Goal: Information Seeking & Learning: Learn about a topic

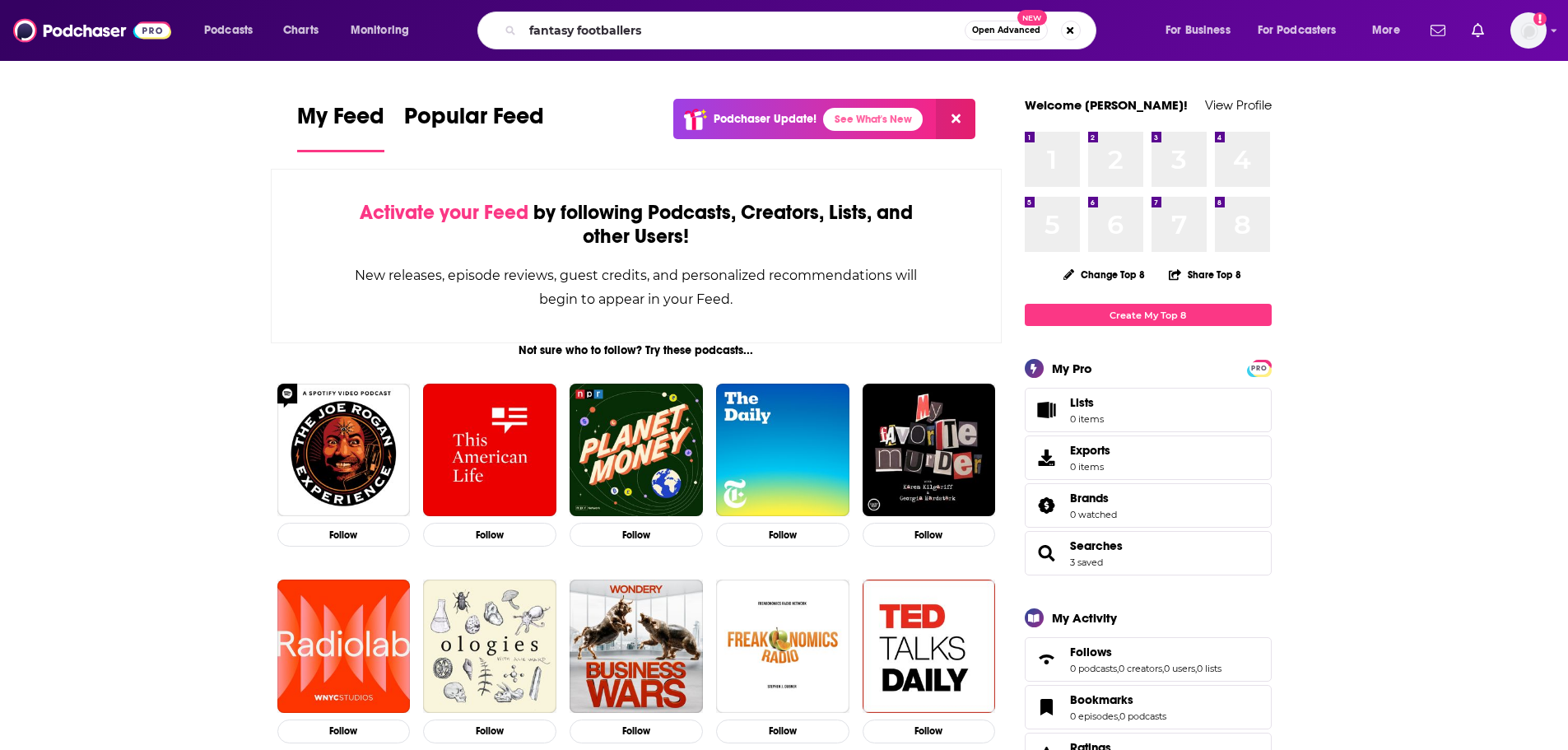
type input "fantasy footballers"
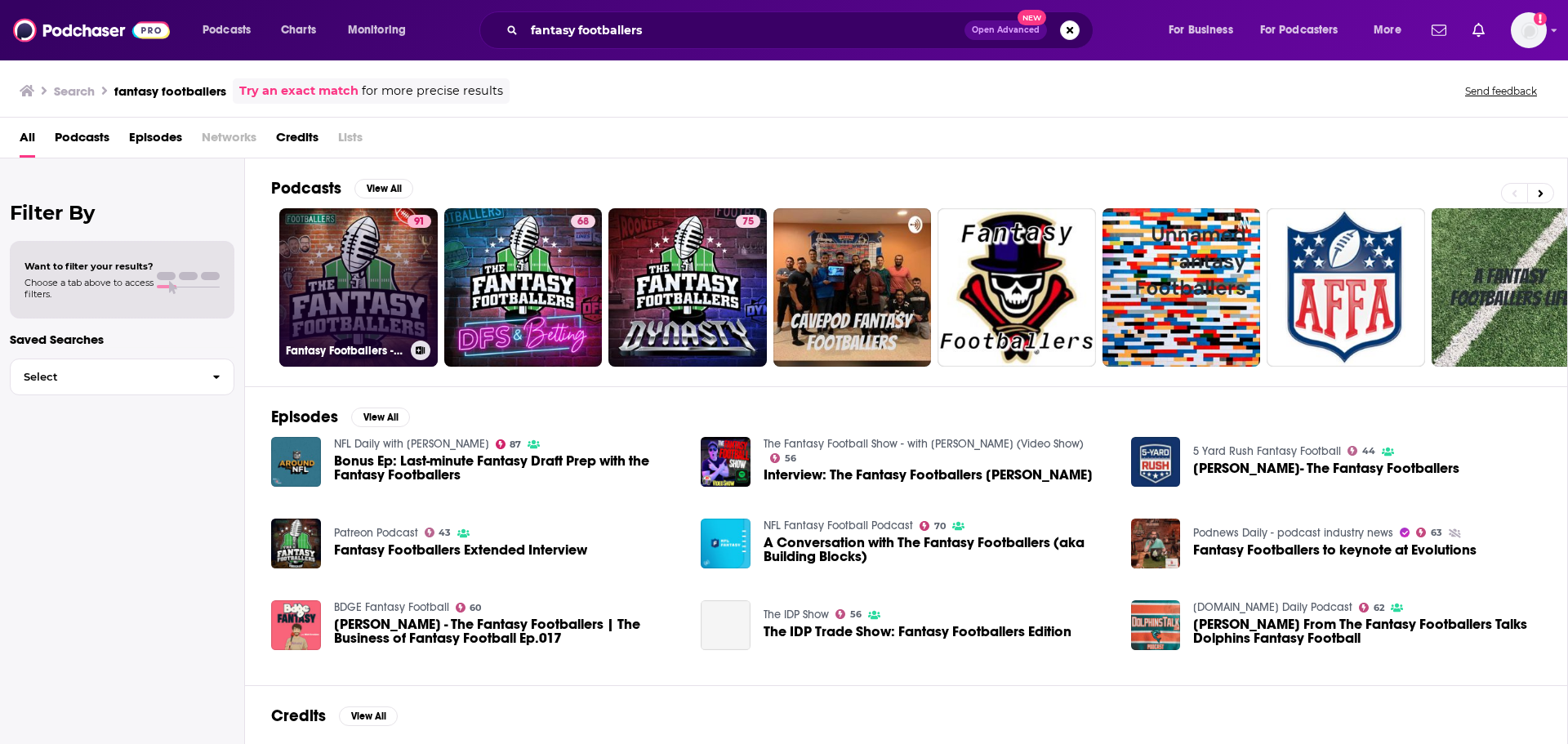
click at [360, 256] on link "91 Fantasy Footballers - Fantasy Football Podcast" at bounding box center [358, 287] width 158 height 158
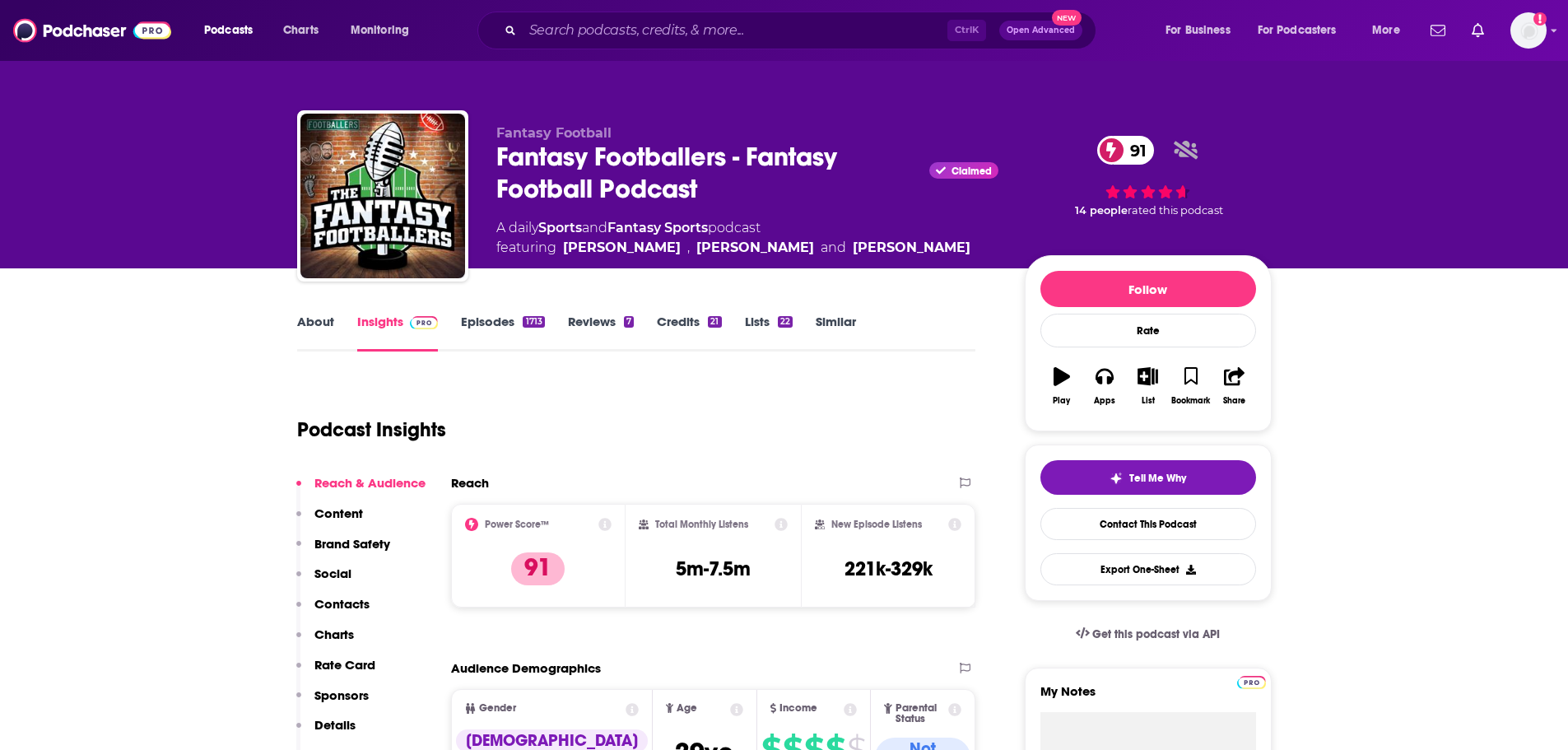
scroll to position [165, 0]
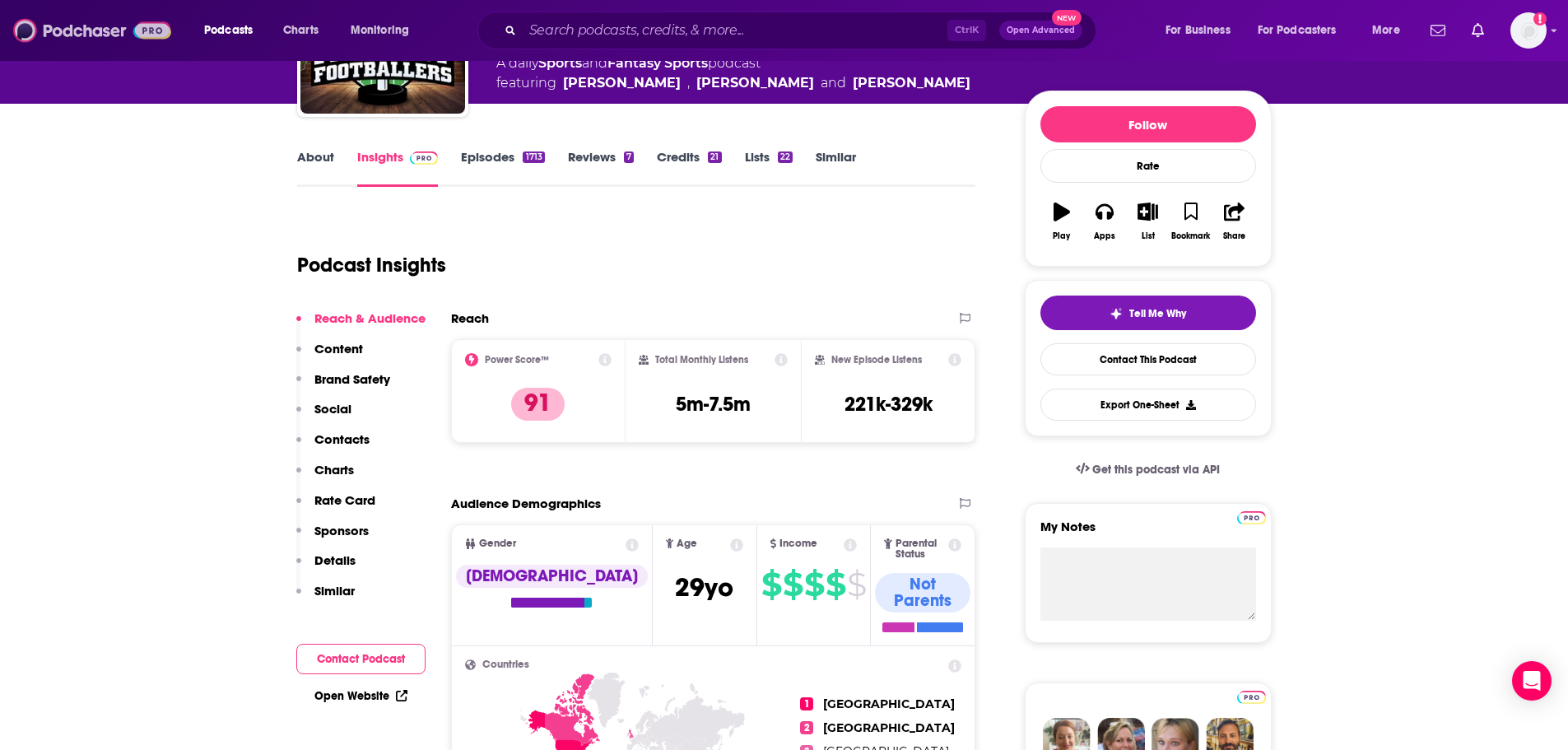
click at [60, 28] on img at bounding box center [91, 30] width 158 height 31
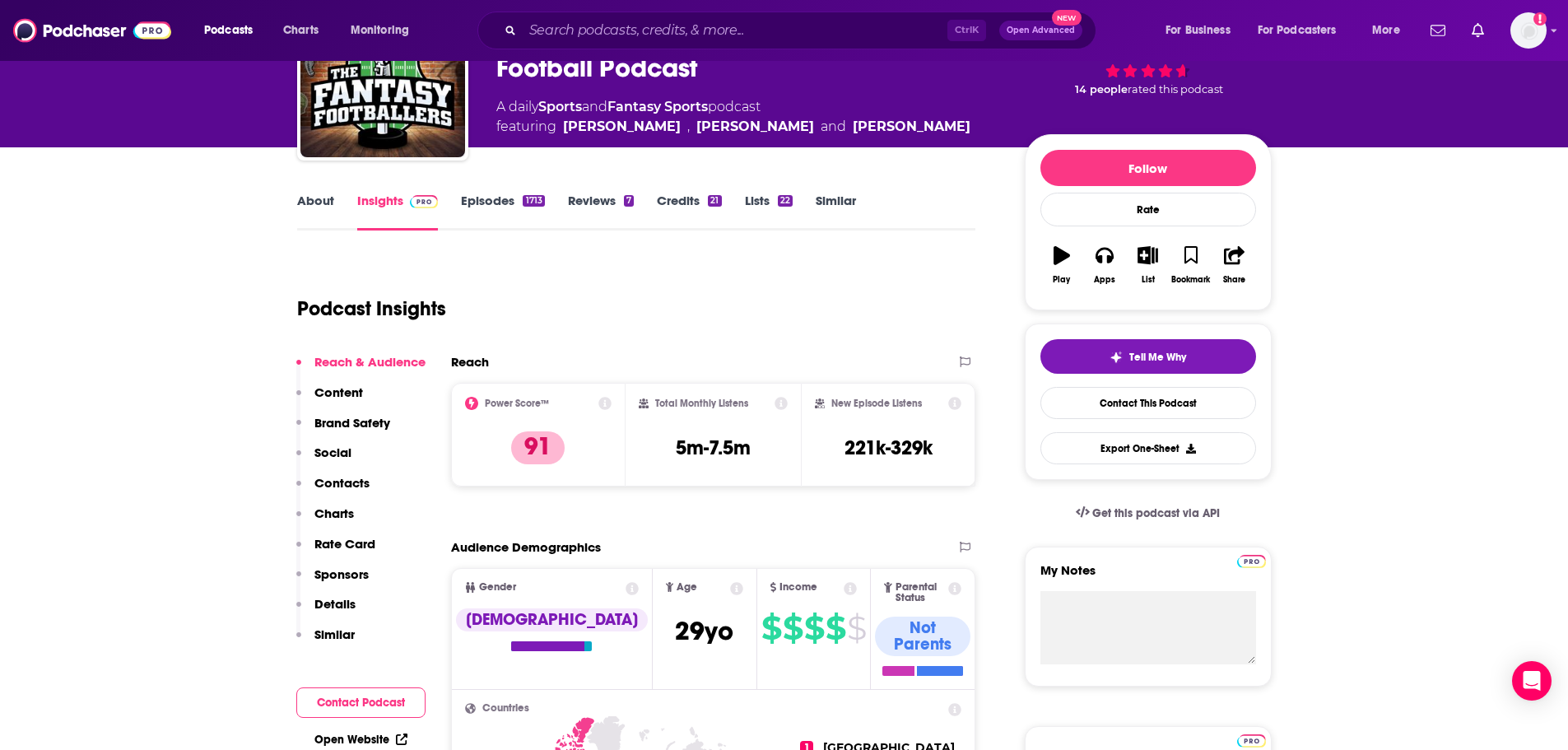
scroll to position [82, 0]
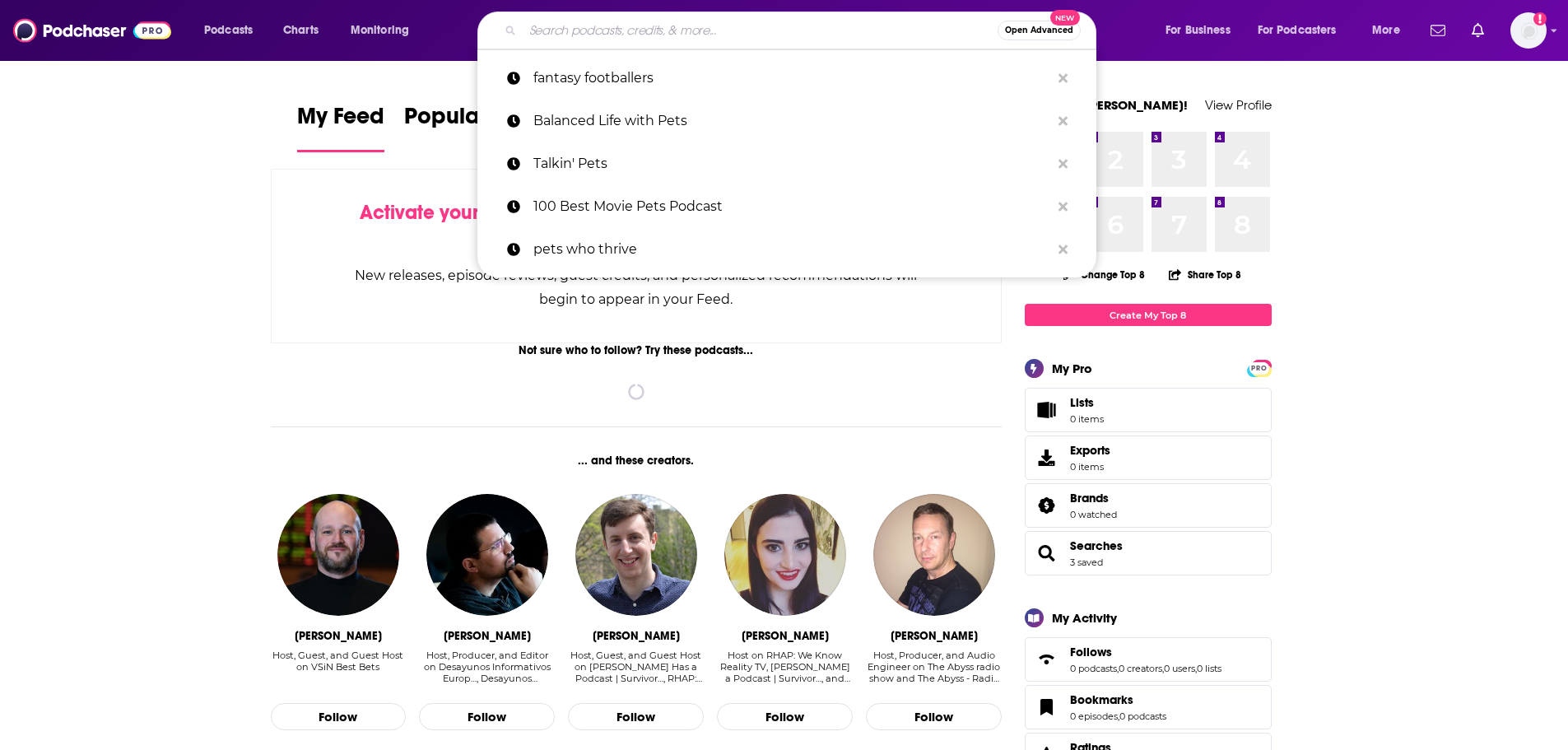
click at [635, 34] on input "Search podcasts, credits, & more..." at bounding box center [760, 30] width 475 height 27
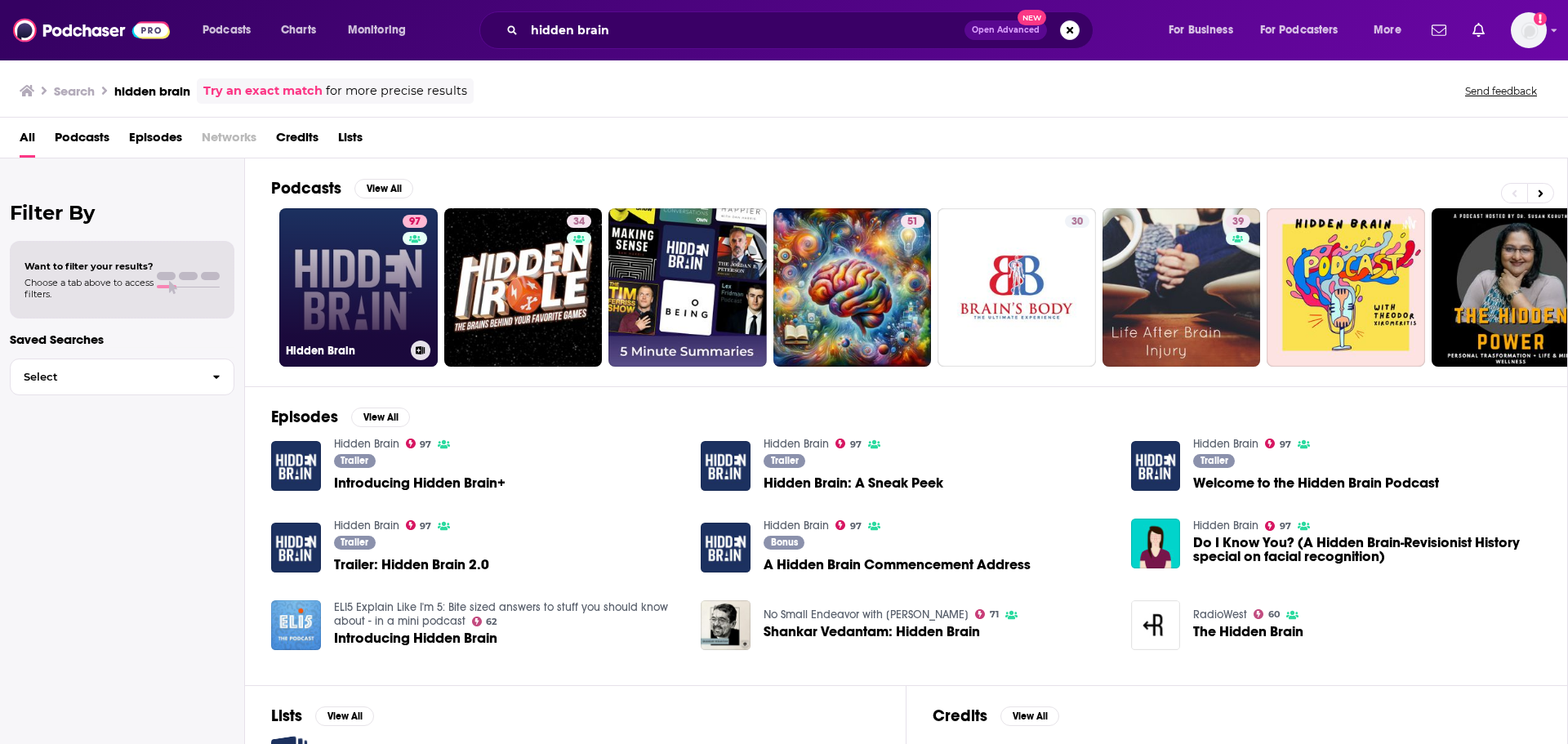
click at [361, 254] on link "97 Hidden Brain" at bounding box center [358, 287] width 158 height 158
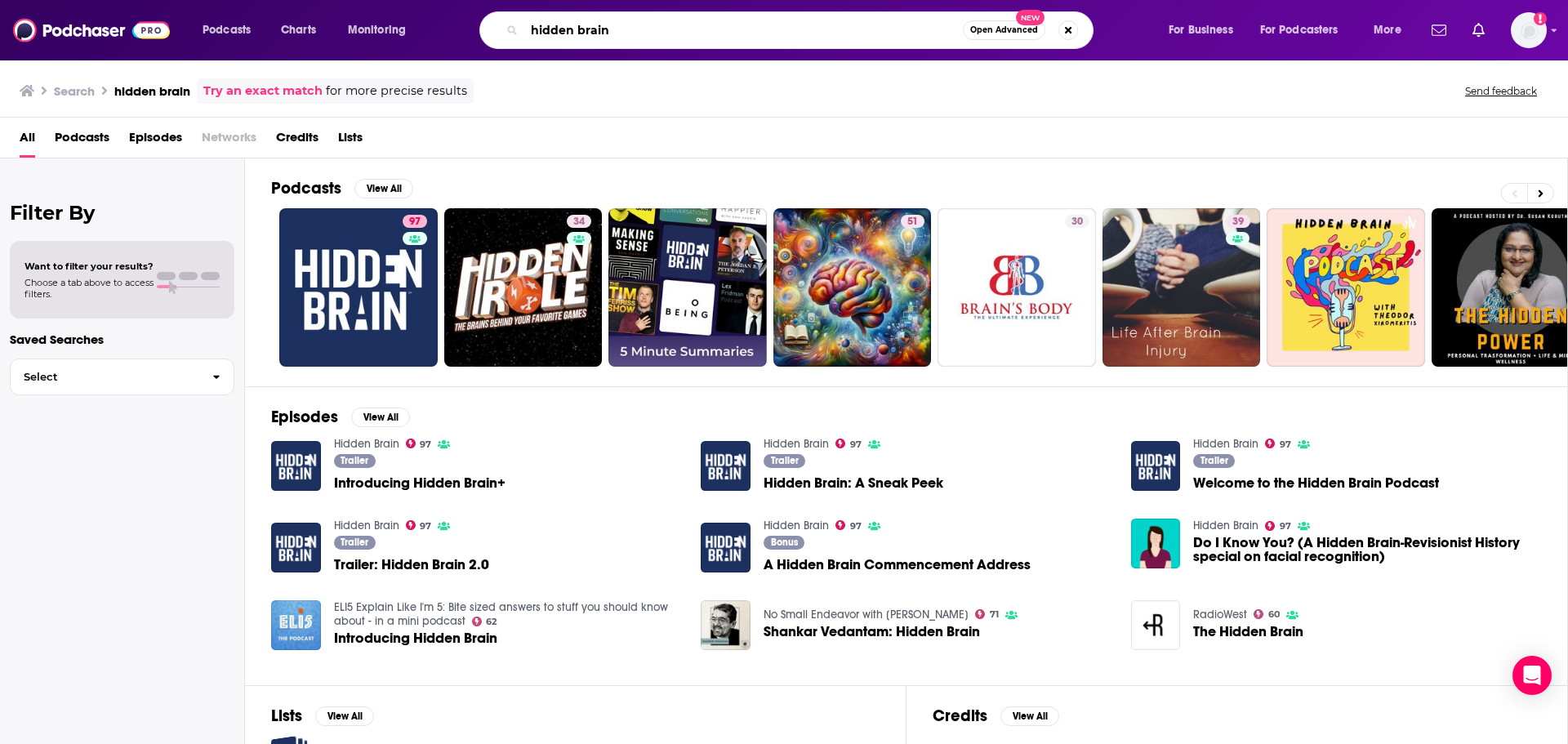
drag, startPoint x: 652, startPoint y: 26, endPoint x: 456, endPoint y: 11, distance: 196.6
click at [456, 11] on div "hidden brain Open Advanced New" at bounding box center [802, 30] width 698 height 38
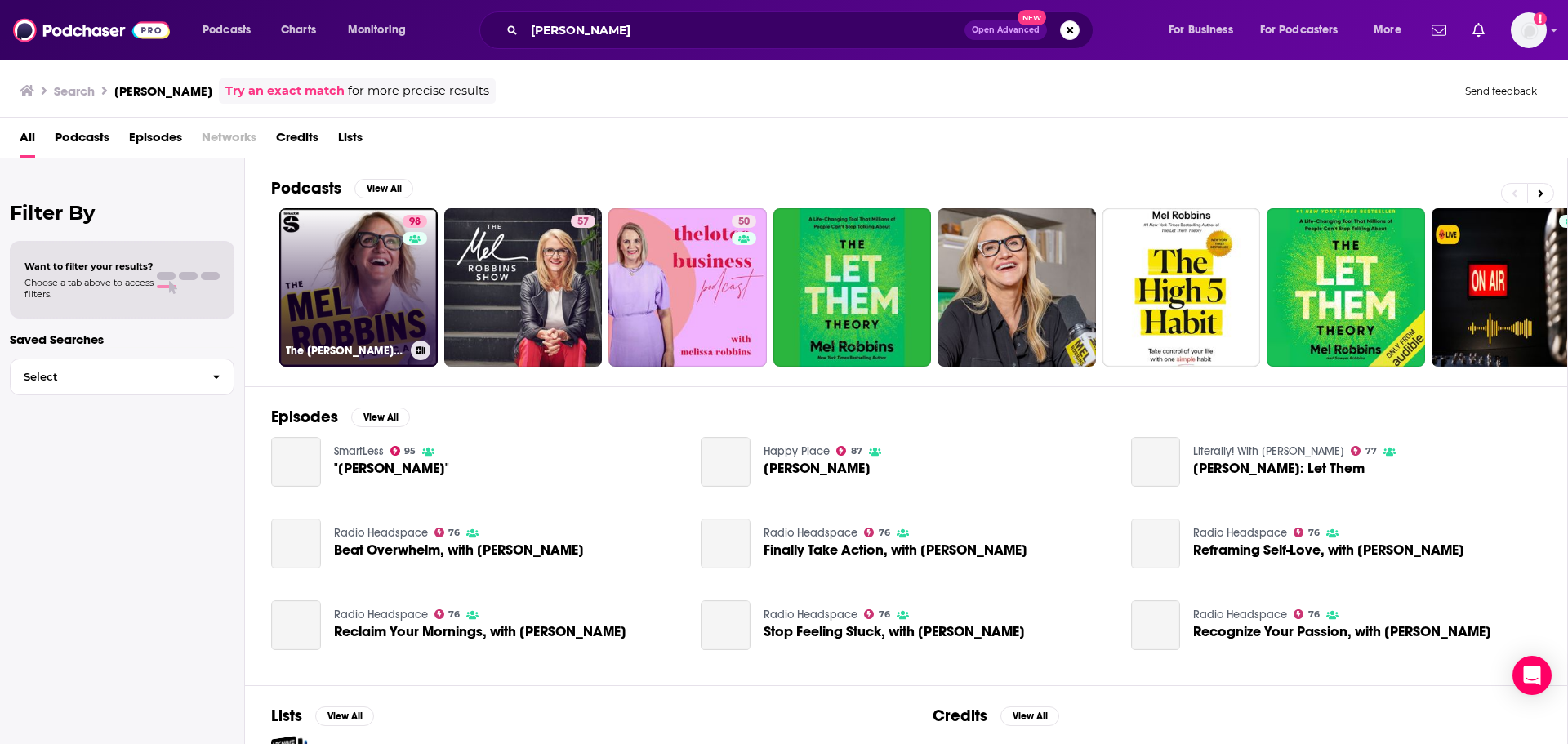
click at [346, 261] on link "98 The Mel Robbins Podcast" at bounding box center [358, 287] width 158 height 158
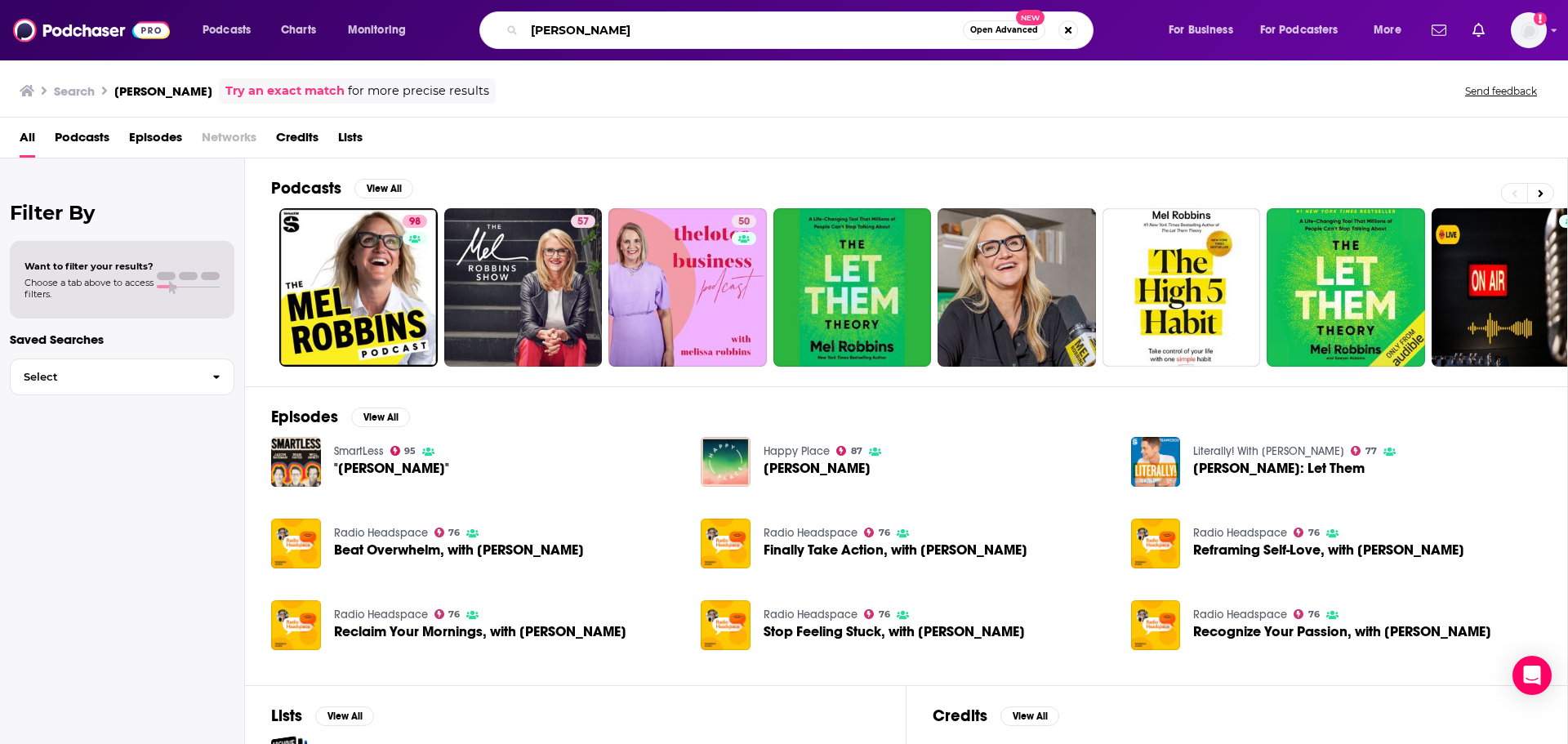
drag, startPoint x: 613, startPoint y: 28, endPoint x: 489, endPoint y: 22, distance: 124.1
click at [489, 22] on div "mel robbins Open Advanced New" at bounding box center [786, 30] width 614 height 38
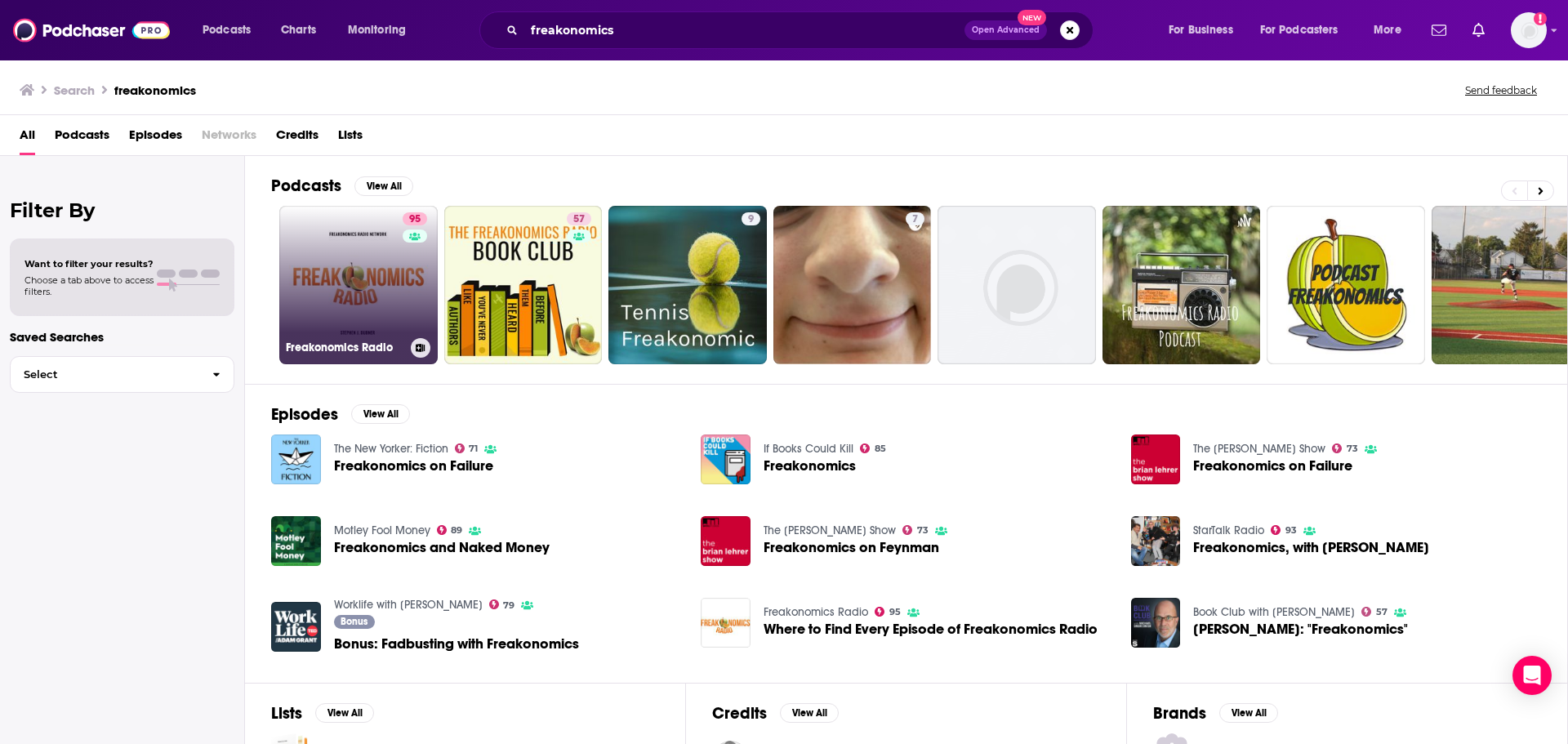
click at [373, 280] on link "95 Freakonomics Radio" at bounding box center [358, 284] width 158 height 158
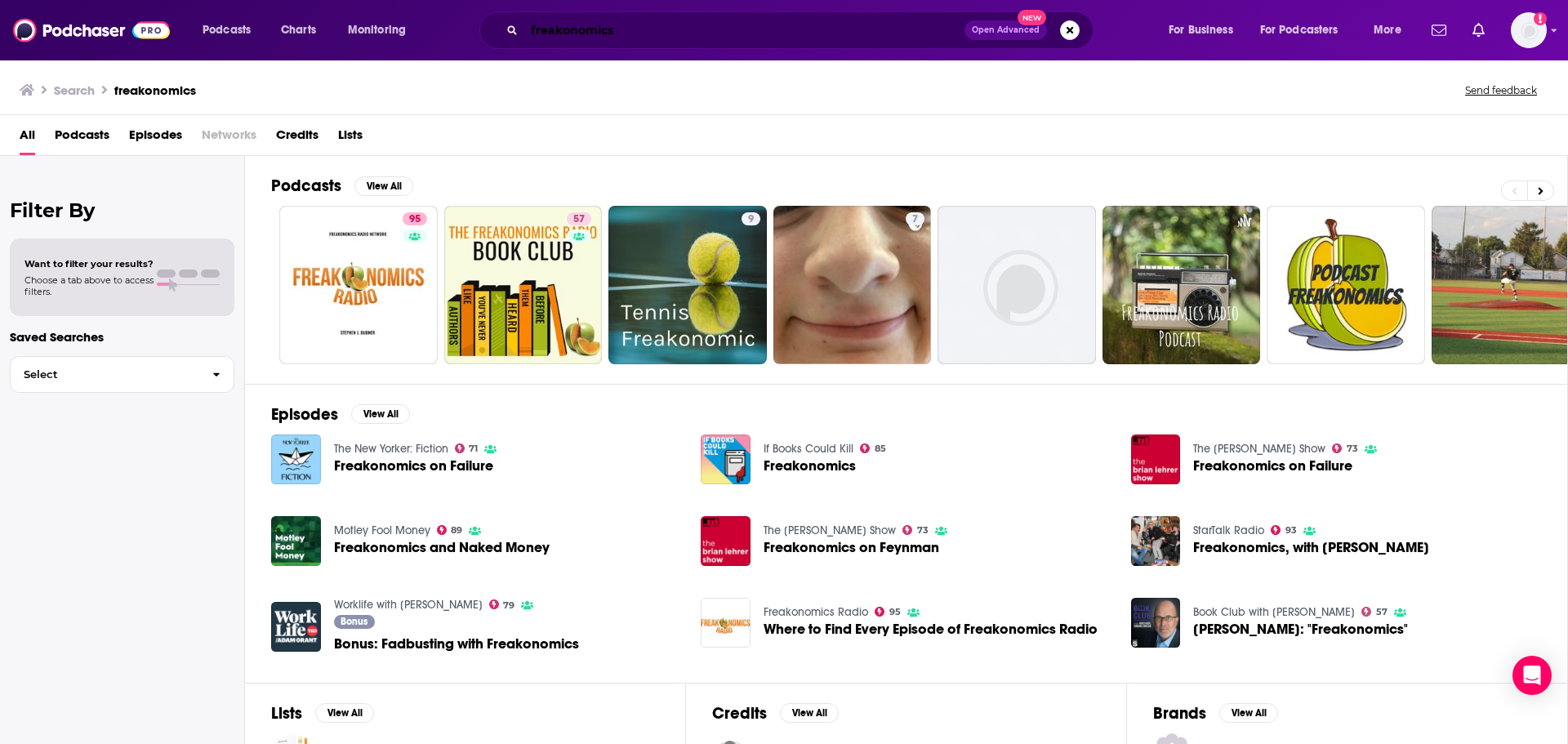
click at [582, 25] on input "freakonomics" at bounding box center [744, 30] width 440 height 27
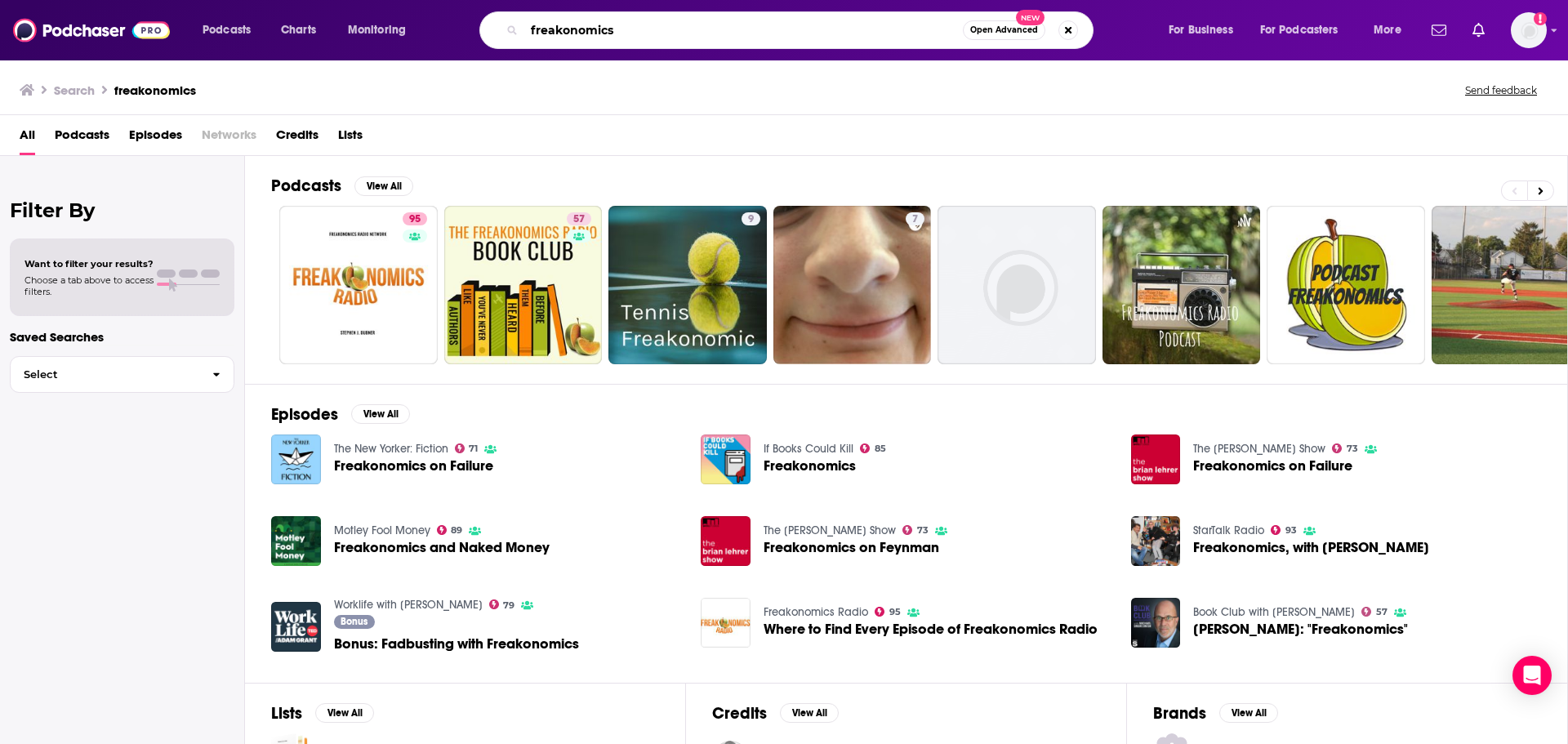
drag, startPoint x: 644, startPoint y: 33, endPoint x: 458, endPoint y: 30, distance: 186.0
click at [458, 30] on div "freakonomics Open Advanced New" at bounding box center [802, 30] width 698 height 38
type input "conan o"
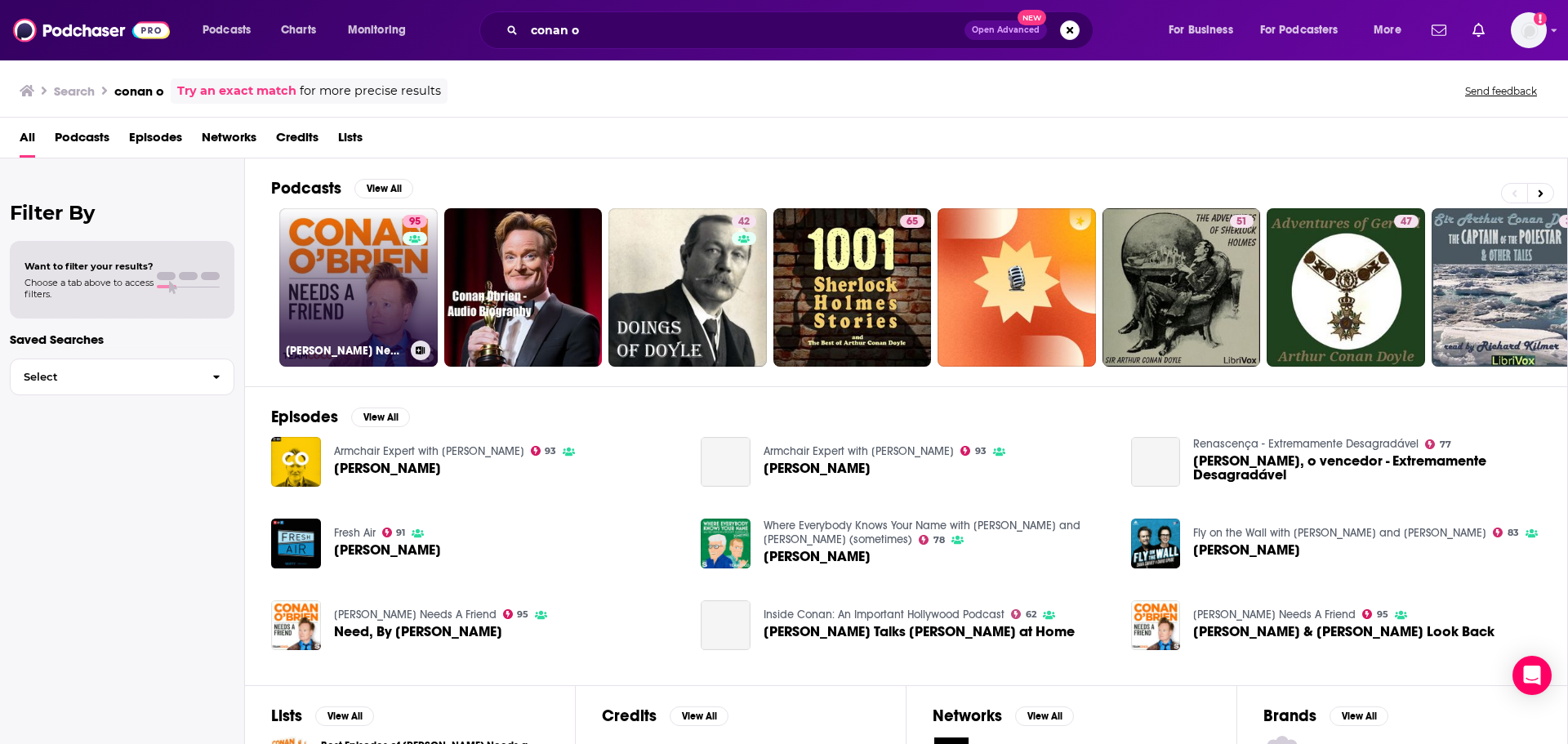
click at [366, 265] on link "95 Conan O’Brien Needs A Friend" at bounding box center [358, 287] width 158 height 158
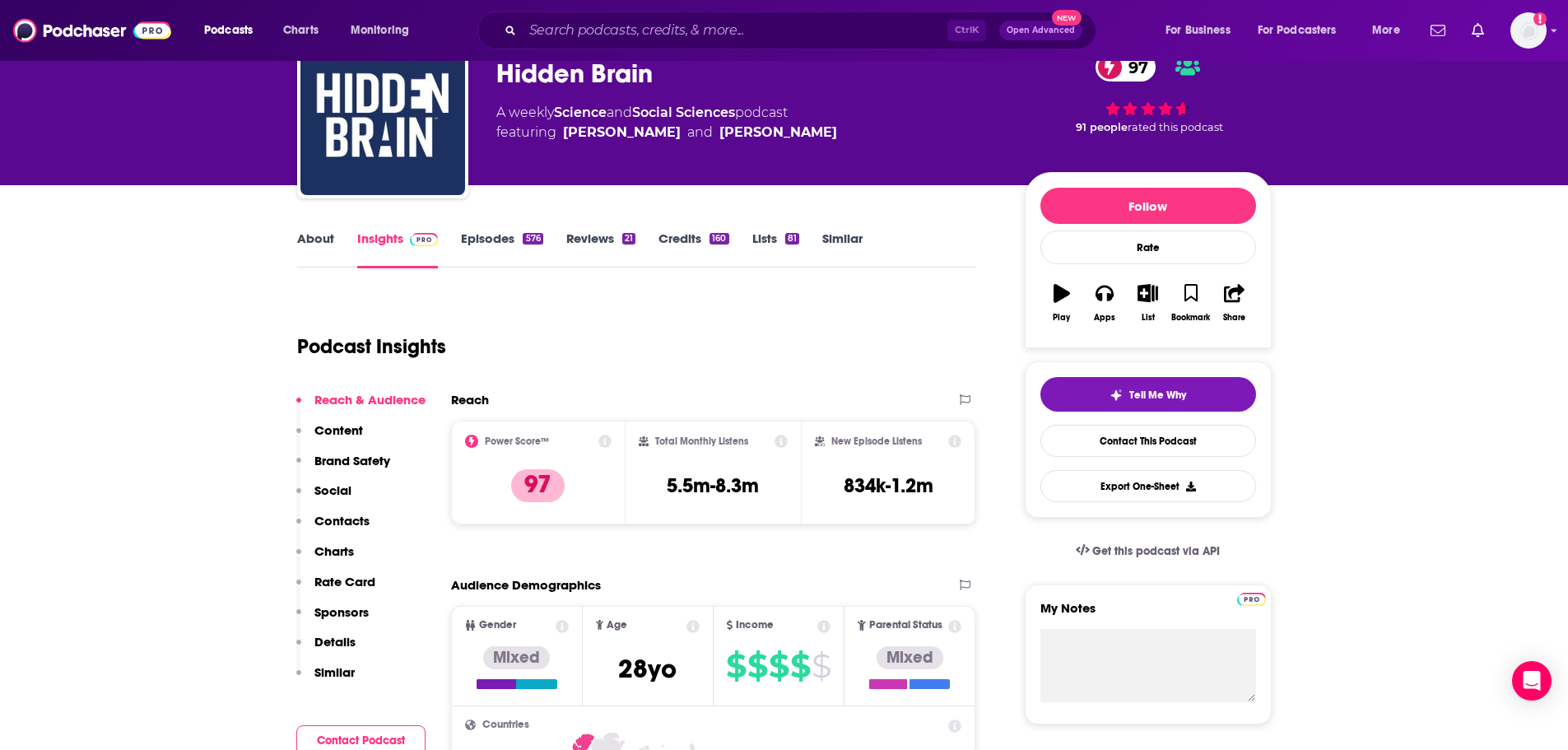
scroll to position [82, 0]
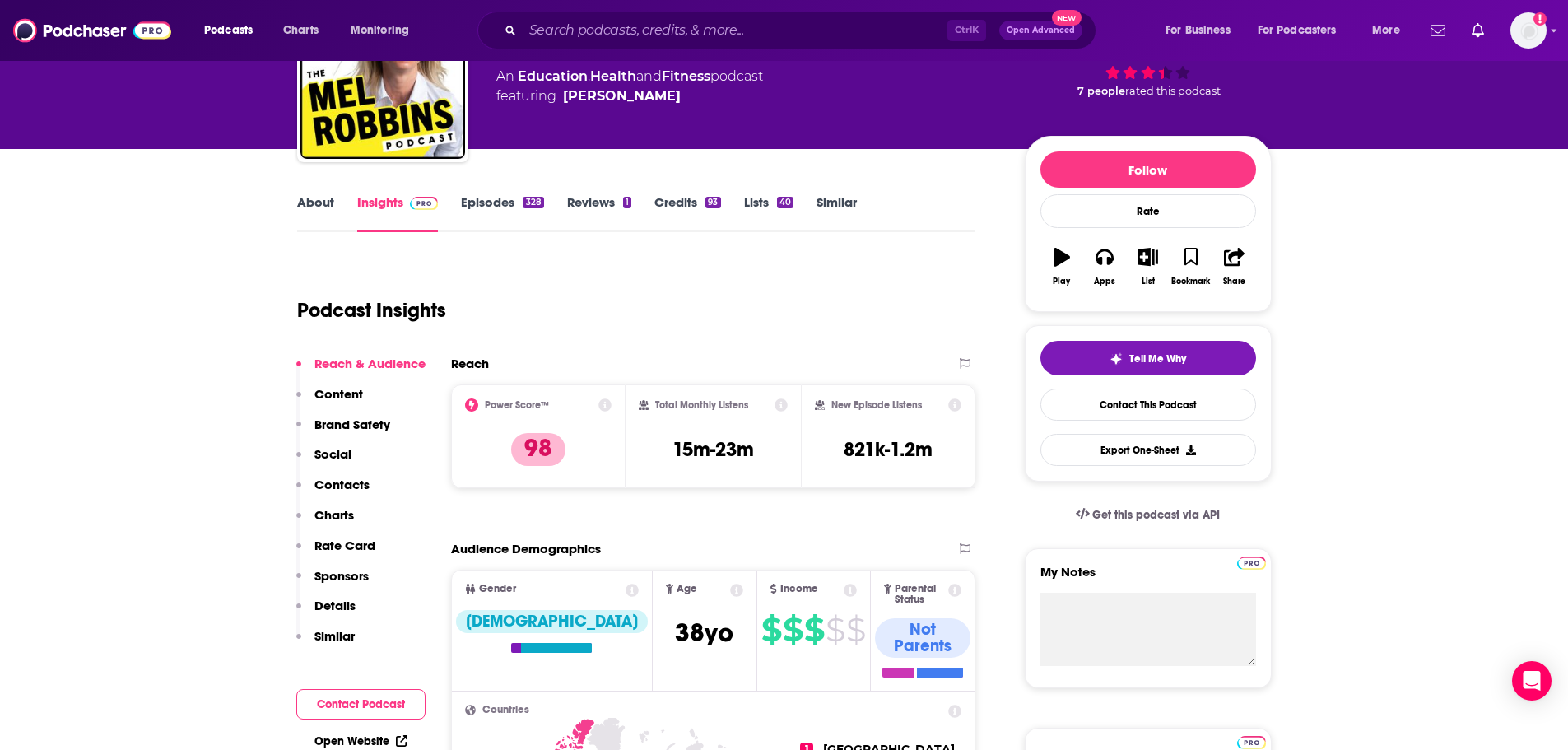
scroll to position [165, 0]
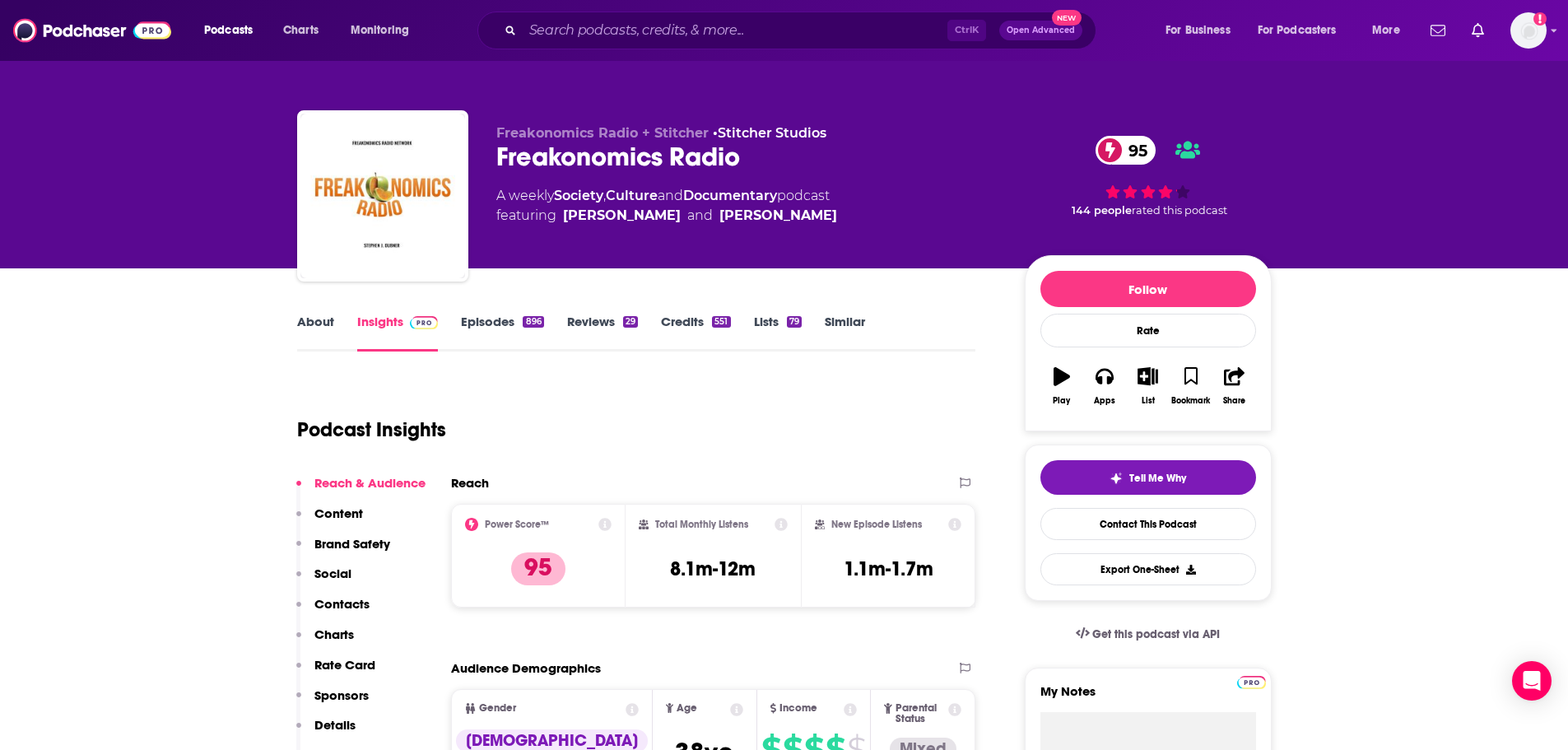
scroll to position [82, 0]
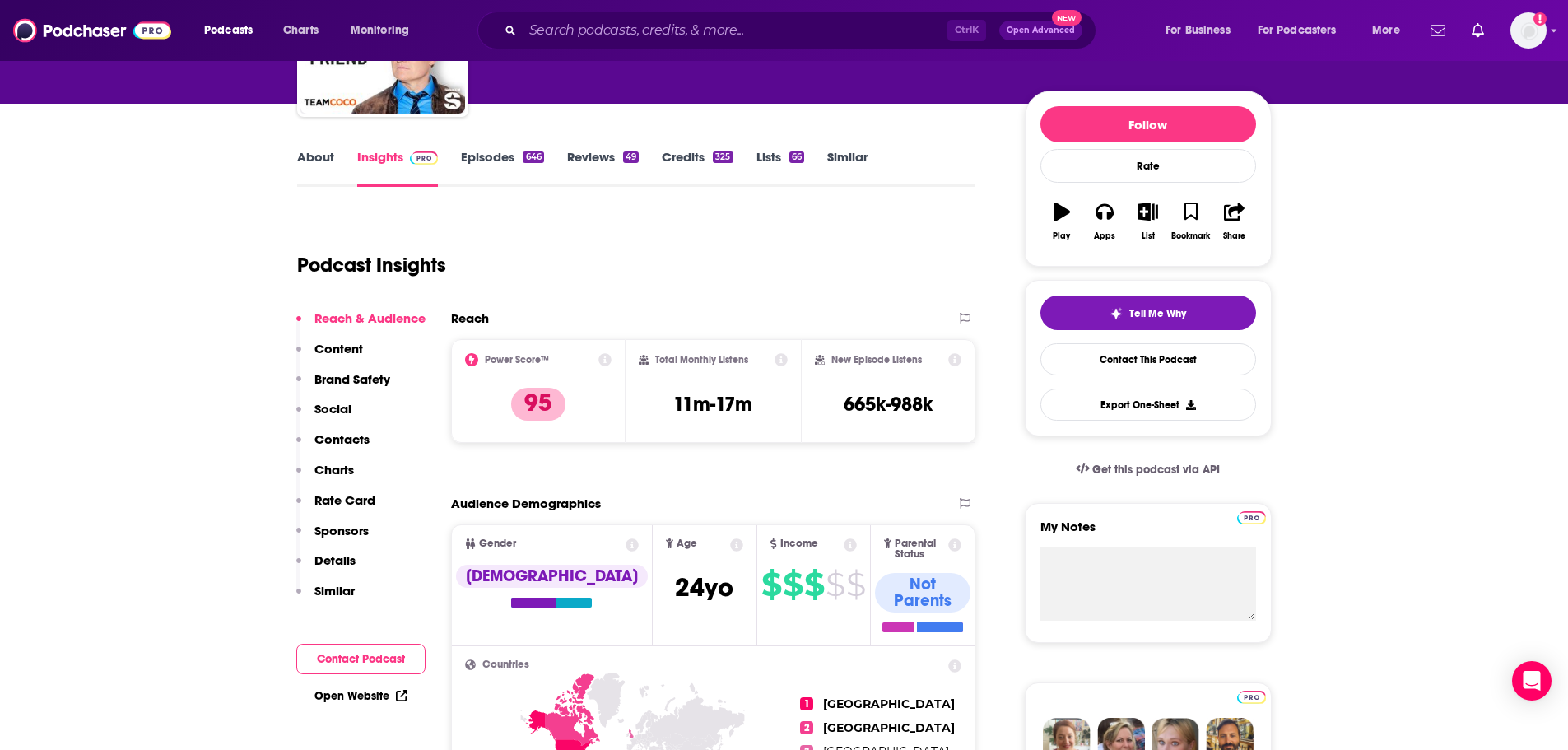
scroll to position [82, 0]
